Goal: Check status: Check status

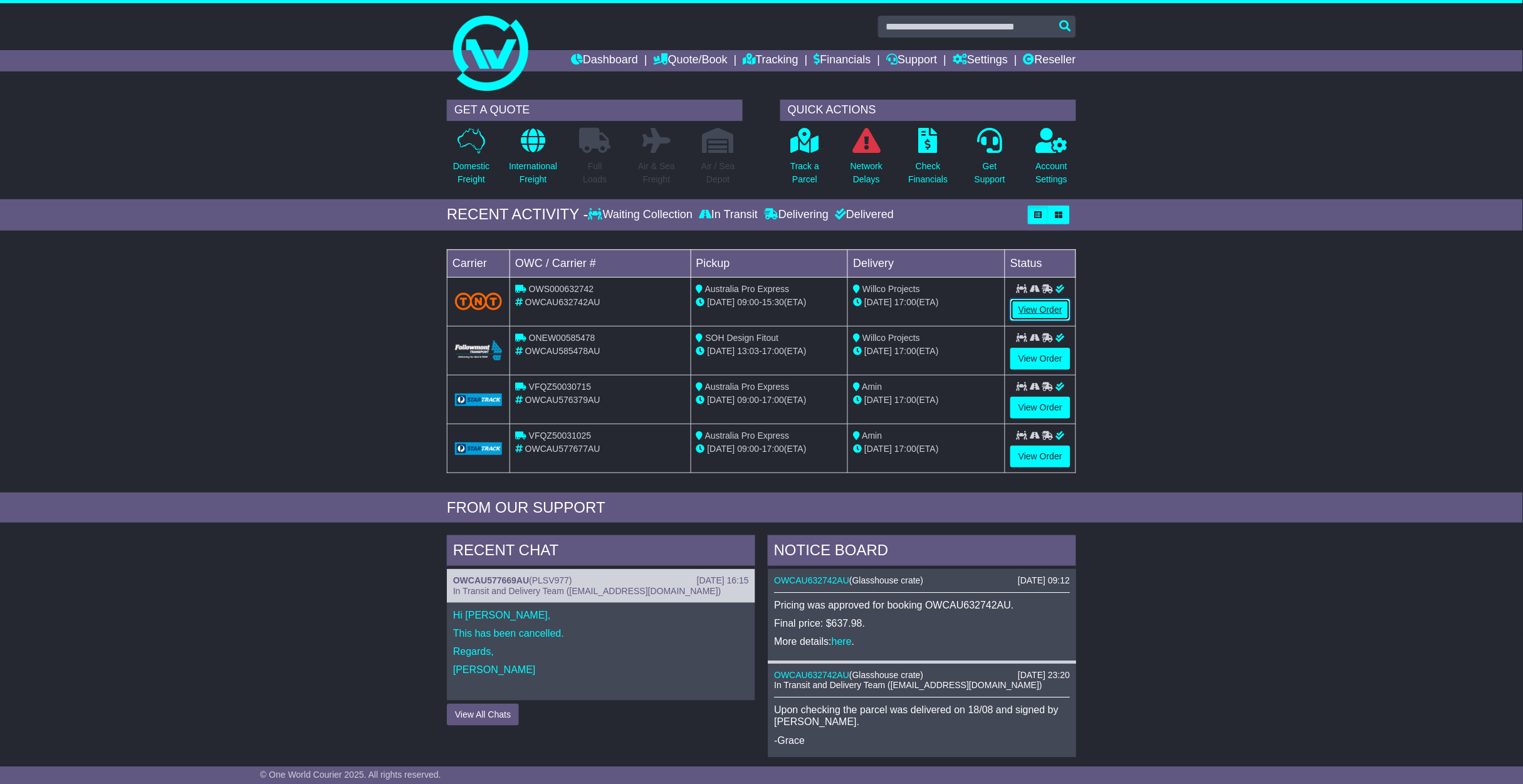
click at [1040, 307] on link "View Order" at bounding box center [1040, 309] width 61 height 22
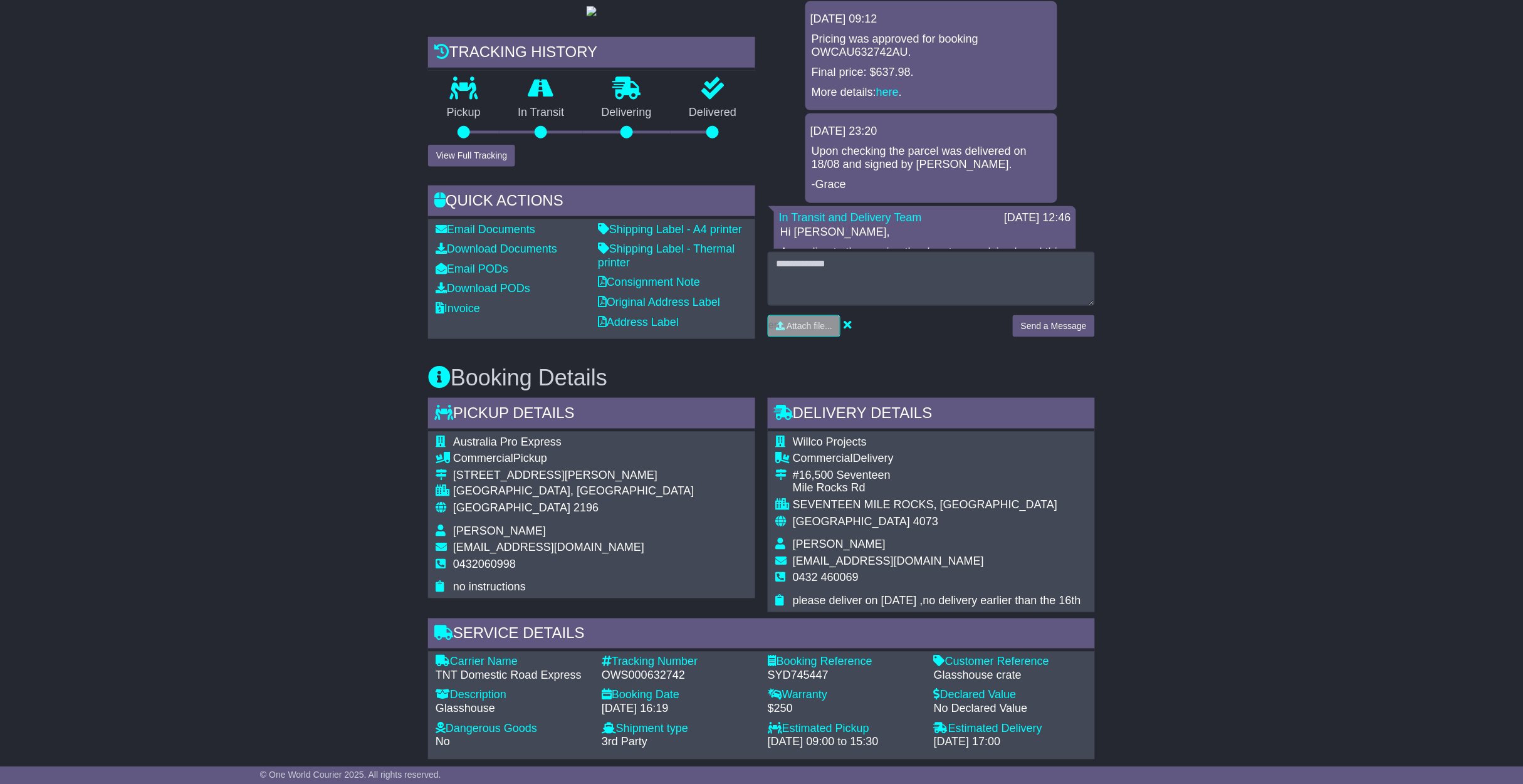
scroll to position [336, 0]
drag, startPoint x: 796, startPoint y: 477, endPoint x: 863, endPoint y: 479, distance: 67.0
click at [863, 448] on span "Willco Projects" at bounding box center [830, 441] width 74 height 12
click at [874, 452] on td "Willco Projects" at bounding box center [937, 442] width 288 height 17
drag, startPoint x: 870, startPoint y: 478, endPoint x: 794, endPoint y: 478, distance: 76.0
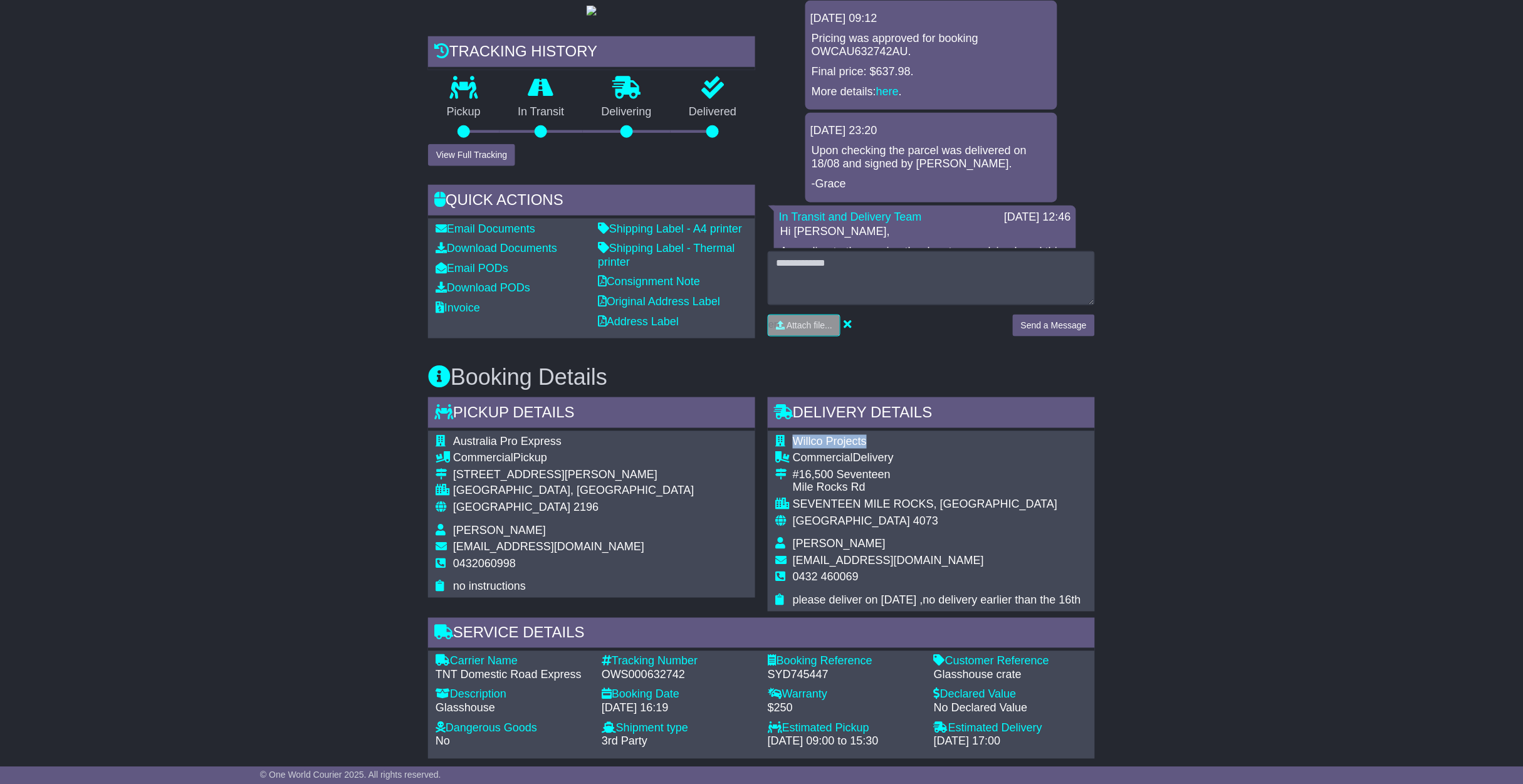
click at [794, 452] on td "Willco Projects" at bounding box center [937, 442] width 288 height 17
copy span "Willco Projects"
drag, startPoint x: 1491, startPoint y: 277, endPoint x: 1376, endPoint y: 277, distance: 115.0
click at [1376, 277] on div "Email Download Tracking Pricing Insurance" at bounding box center [762, 543] width 1523 height 1328
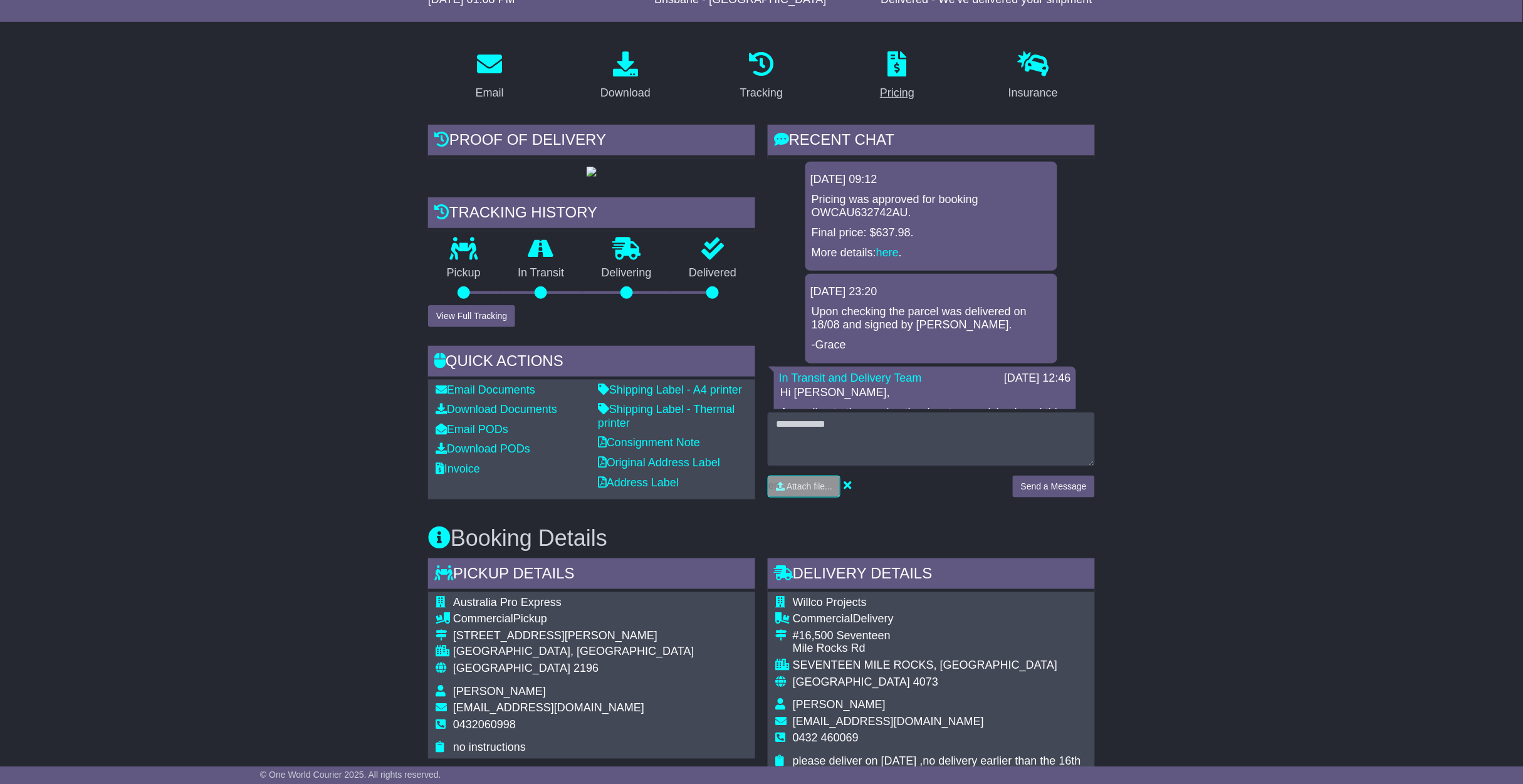
scroll to position [3, 0]
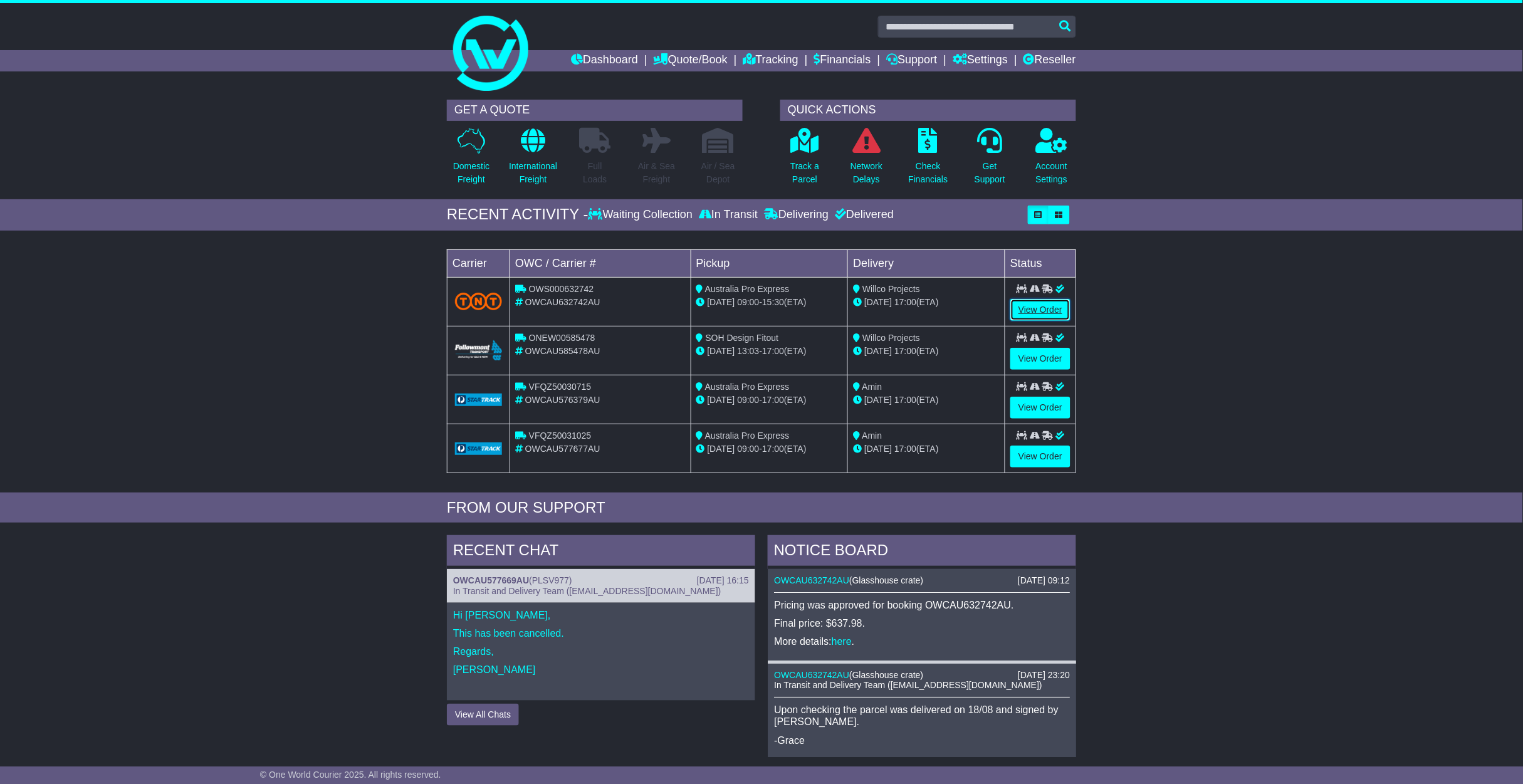
click at [1029, 314] on link "View Order" at bounding box center [1040, 309] width 61 height 22
click at [1051, 312] on link "View Order" at bounding box center [1040, 309] width 61 height 22
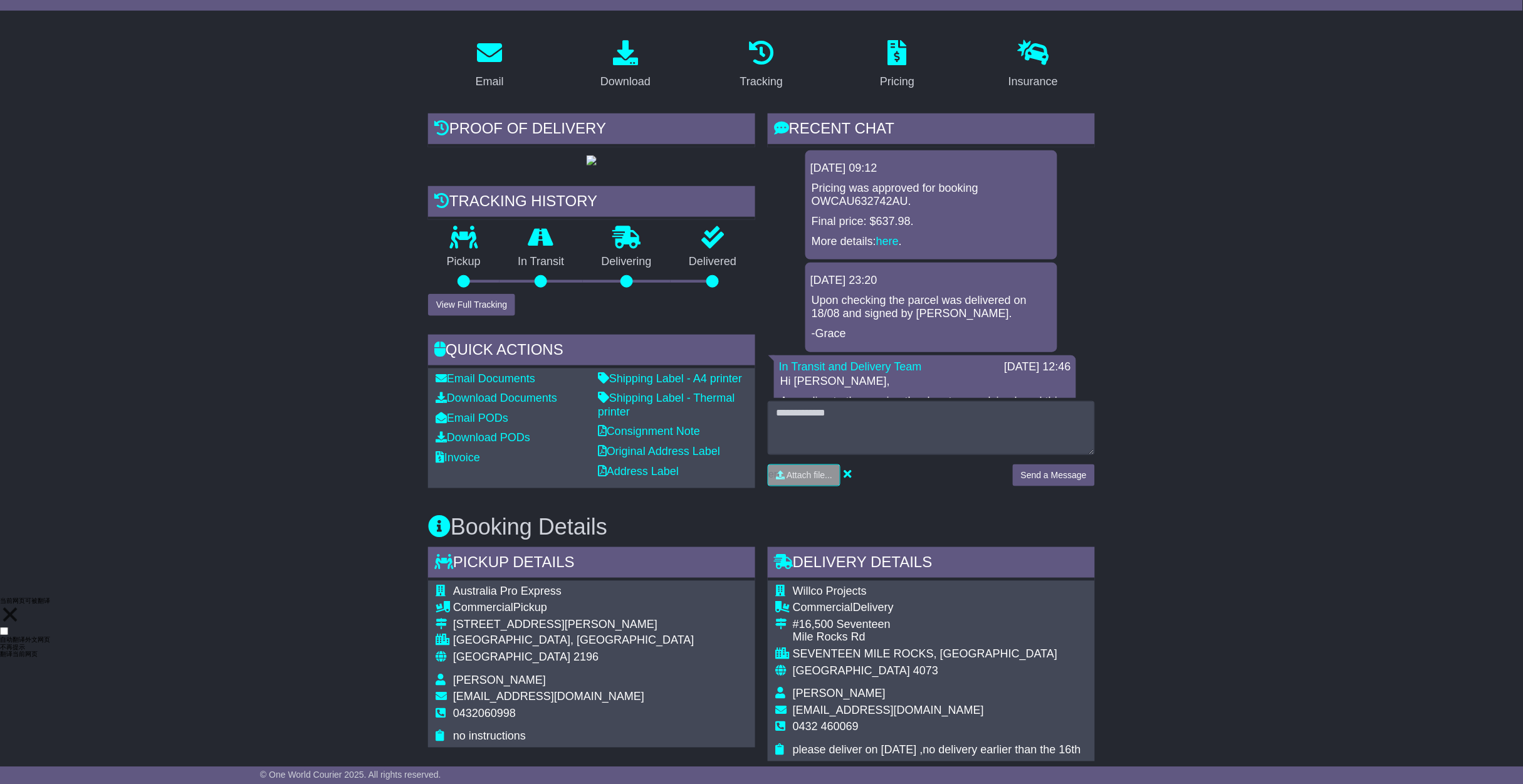
scroll to position [250, 0]
